Goal: Task Accomplishment & Management: Manage account settings

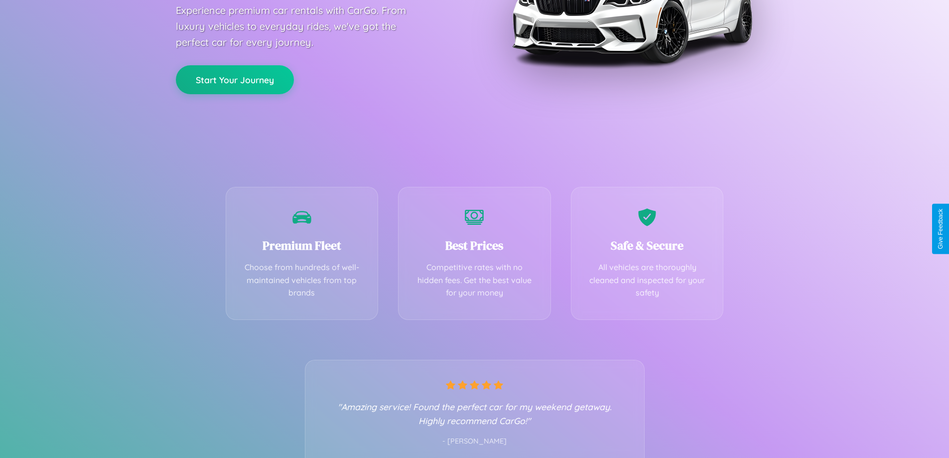
scroll to position [196, 0]
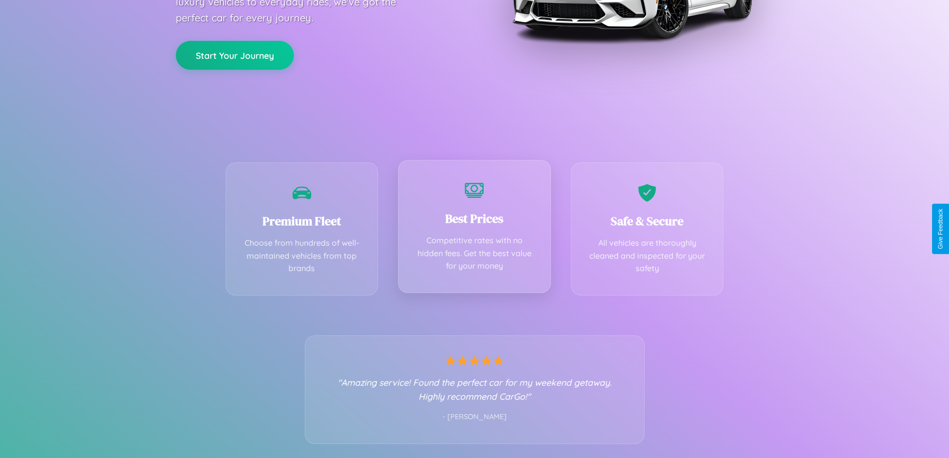
click at [474, 229] on div "Best Prices Competitive rates with no hidden fees. Get the best value for your …" at bounding box center [474, 226] width 153 height 133
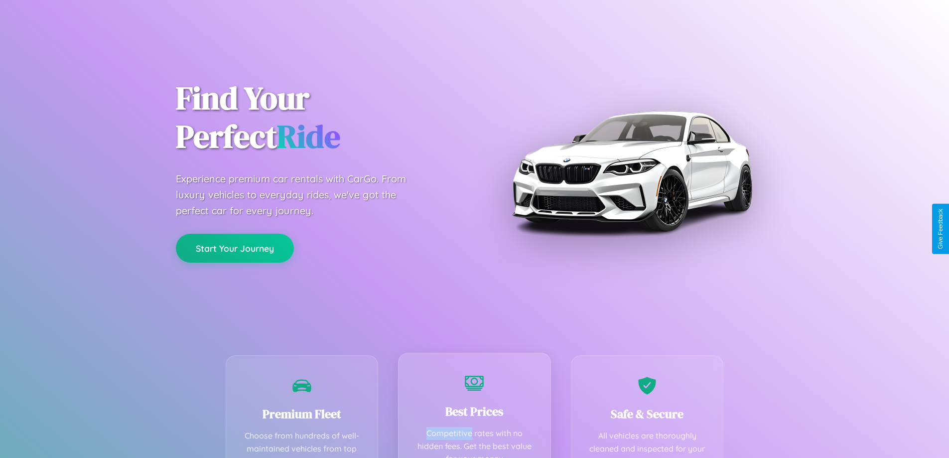
scroll to position [0, 0]
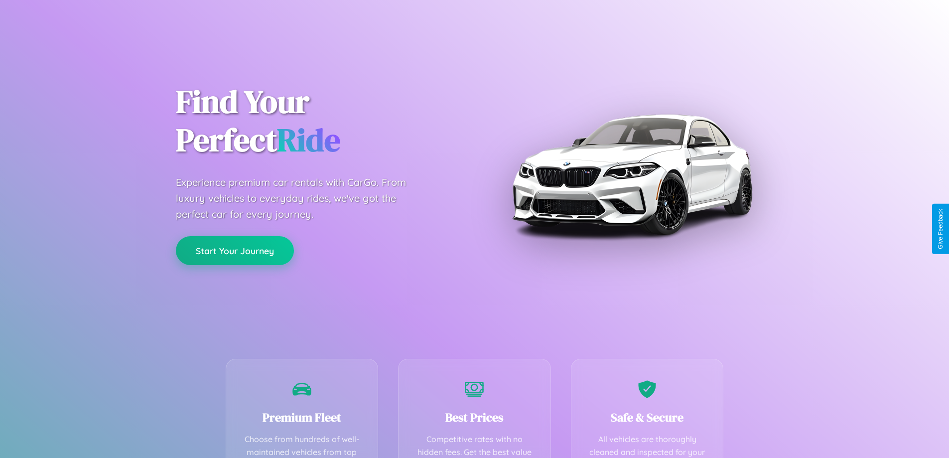
click at [235, 251] on button "Start Your Journey" at bounding box center [235, 250] width 118 height 29
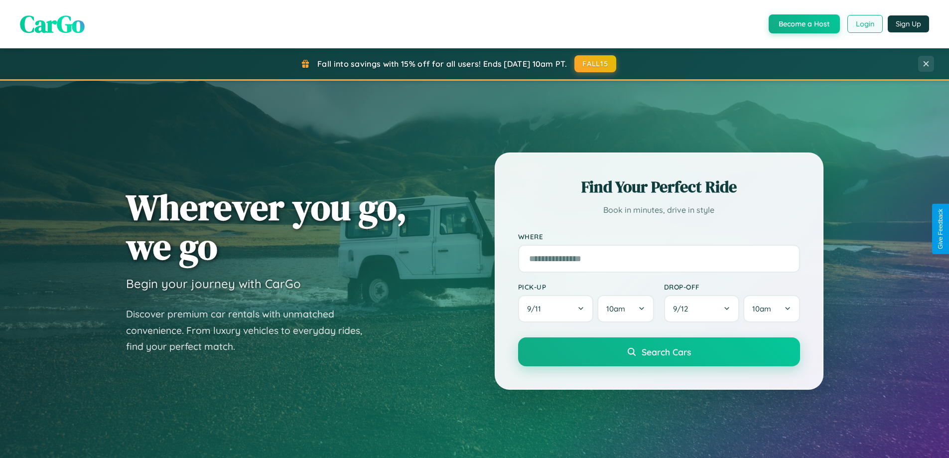
click at [864, 24] on button "Login" at bounding box center [864, 24] width 35 height 18
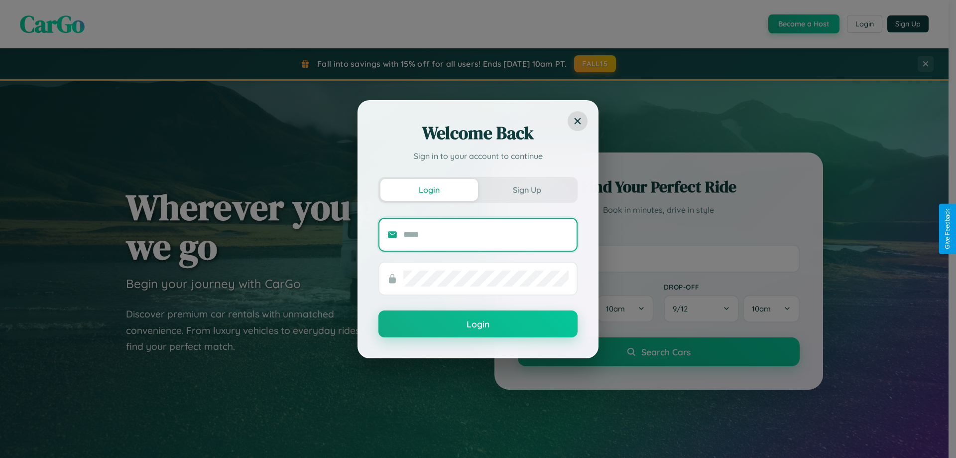
click at [486, 234] on input "text" at bounding box center [486, 235] width 165 height 16
type input "**********"
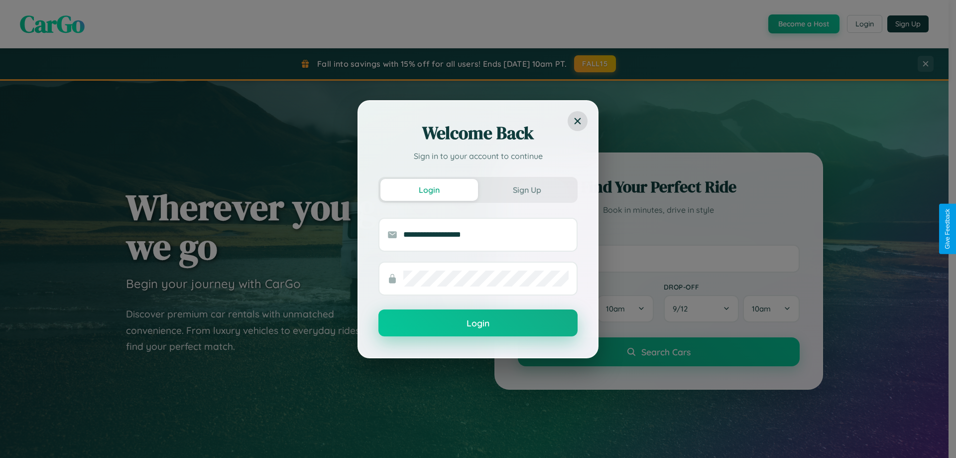
click at [478, 323] on button "Login" at bounding box center [478, 322] width 199 height 27
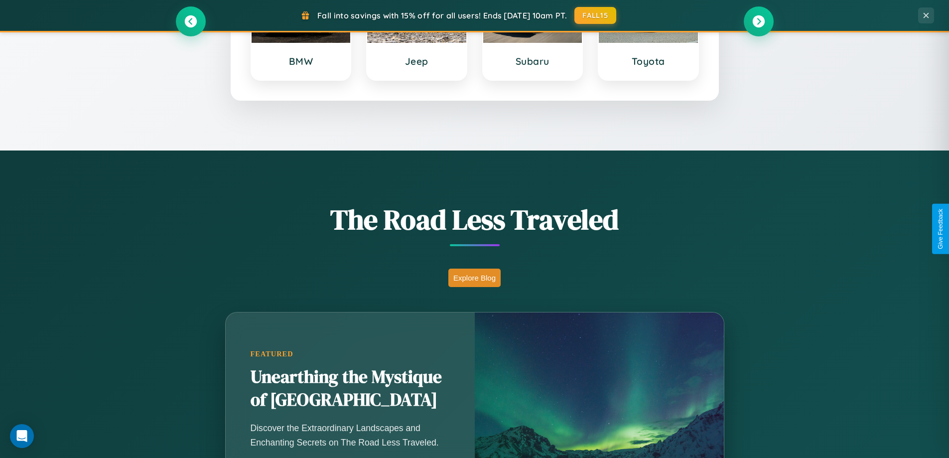
scroll to position [429, 0]
